Goal: Information Seeking & Learning: Learn about a topic

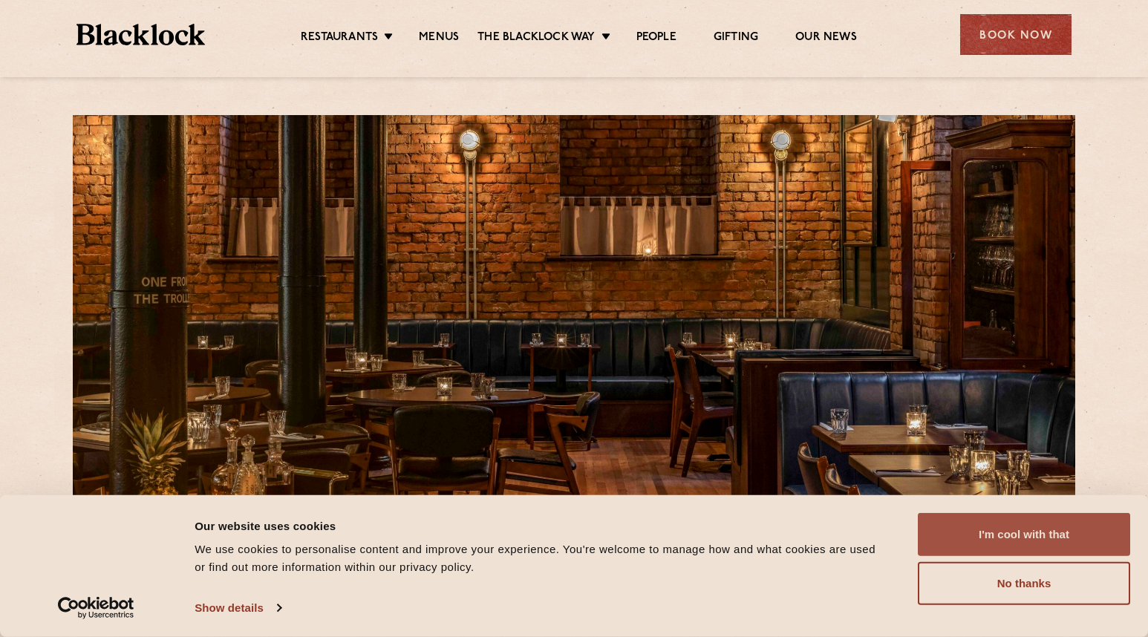
click at [1009, 533] on button "I'm cool with that" at bounding box center [1024, 534] width 212 height 43
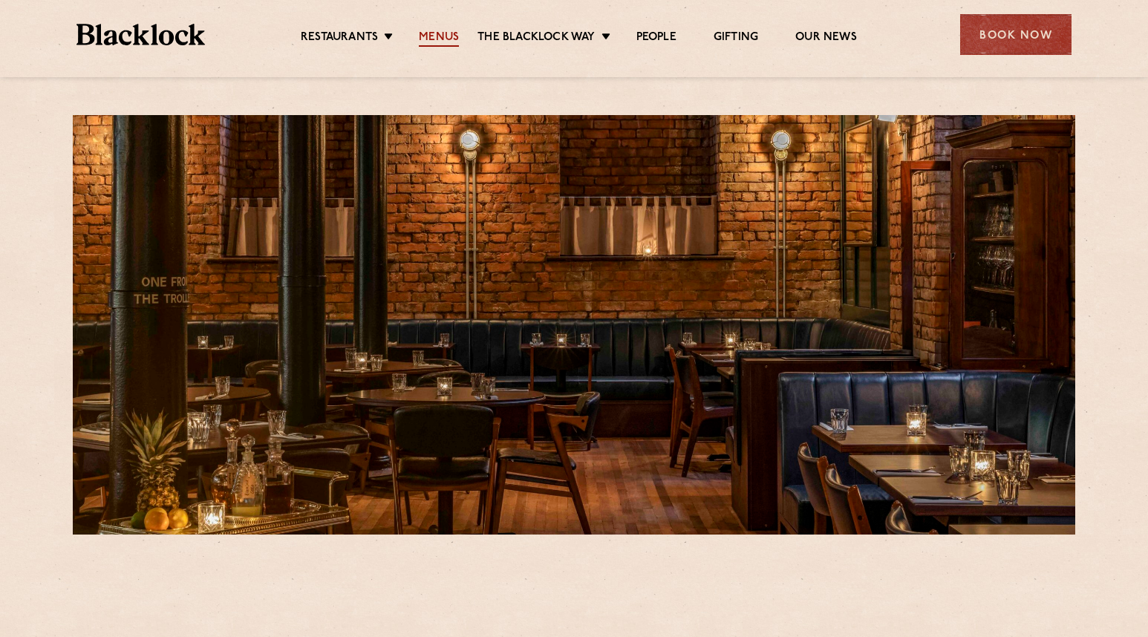
click at [437, 39] on link "Menus" at bounding box center [439, 38] width 40 height 16
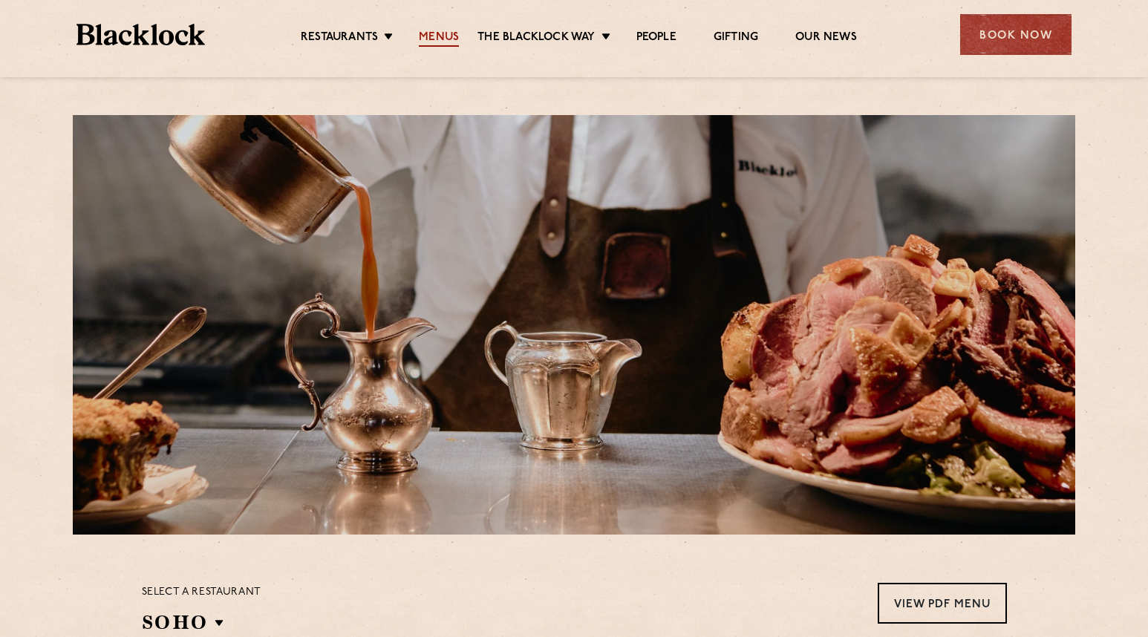
click at [440, 36] on link "Menus" at bounding box center [439, 38] width 40 height 16
click at [657, 36] on link "People" at bounding box center [657, 38] width 40 height 16
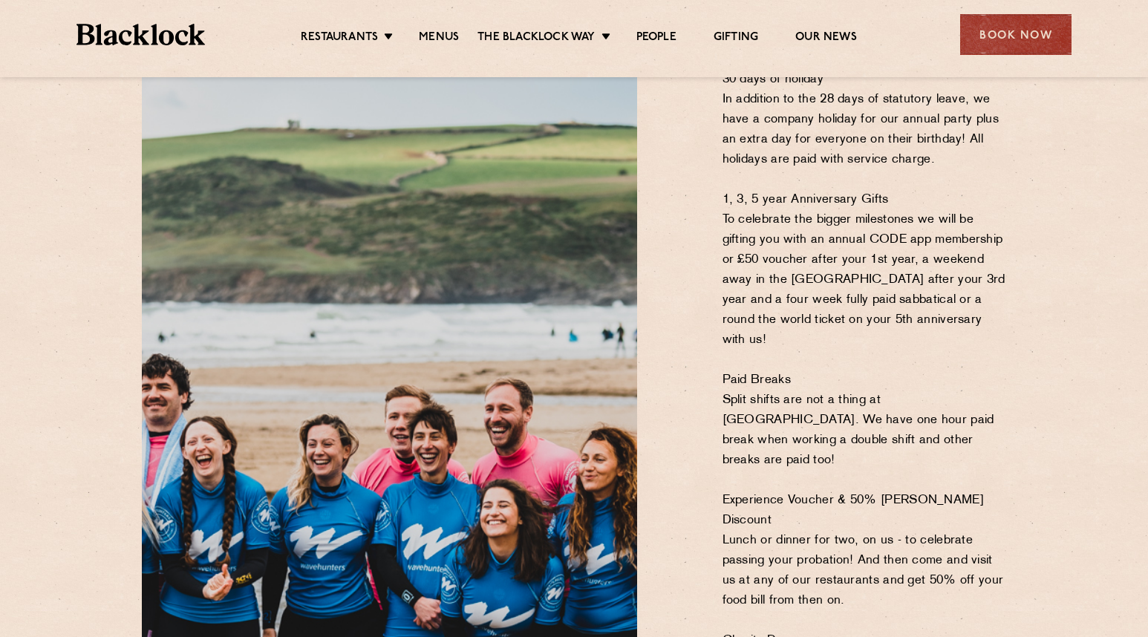
scroll to position [594, 0]
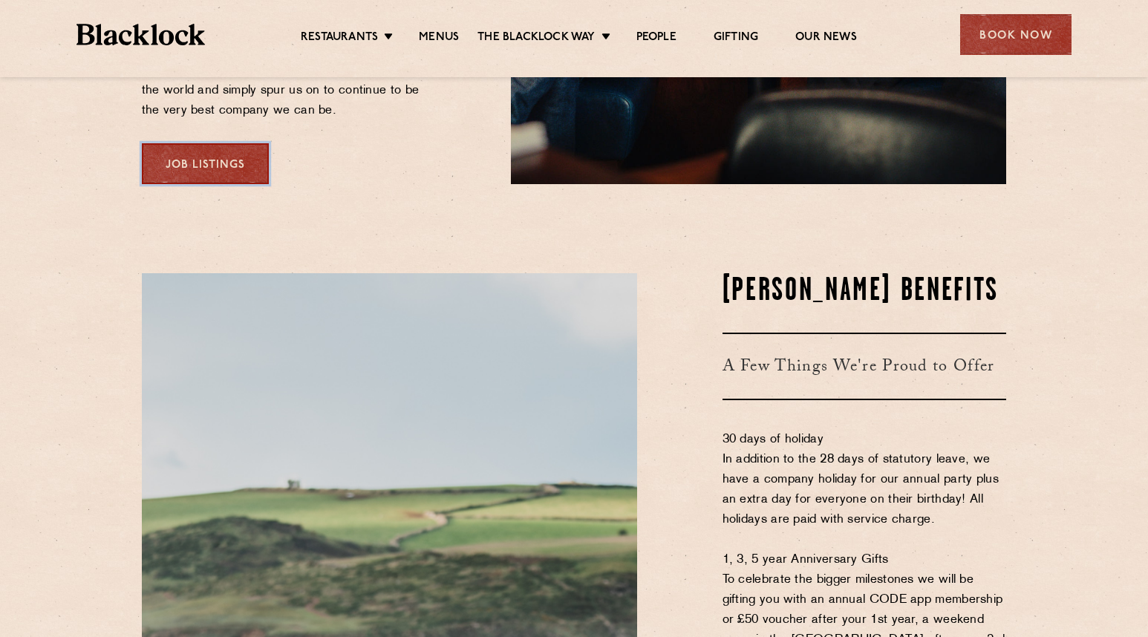
click at [201, 143] on link "Job Listings" at bounding box center [205, 163] width 127 height 41
